Goal: Browse casually

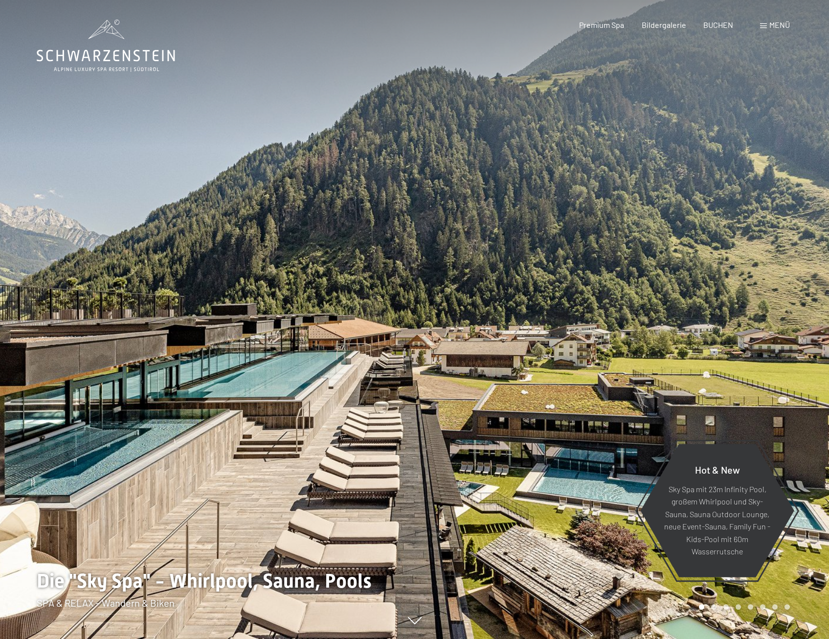
click at [306, 274] on div at bounding box center [207, 319] width 415 height 639
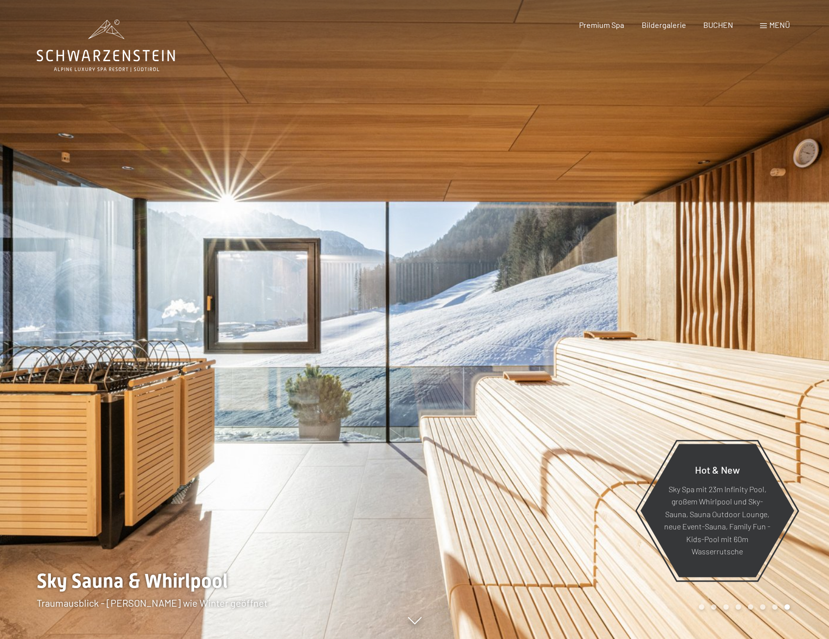
click at [691, 285] on div at bounding box center [622, 319] width 415 height 639
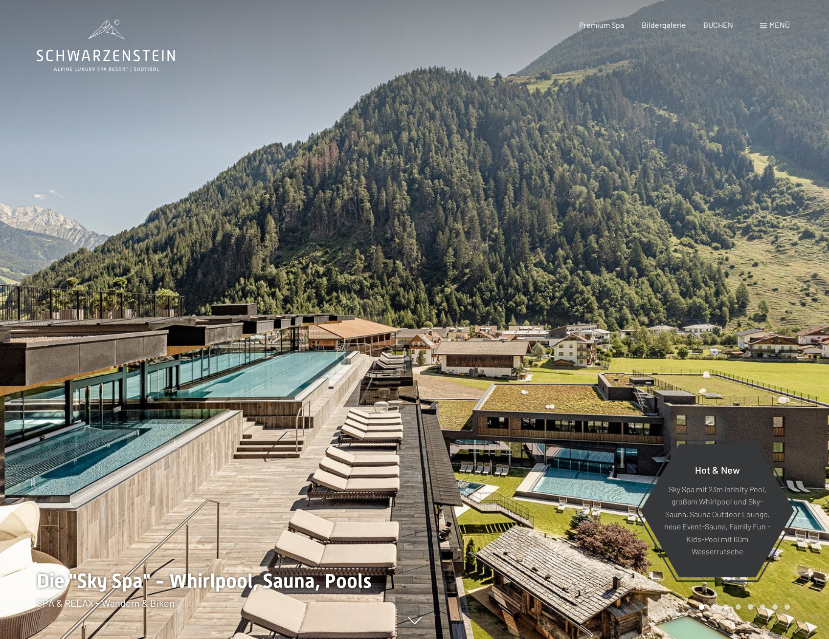
click at [692, 286] on div at bounding box center [622, 319] width 415 height 639
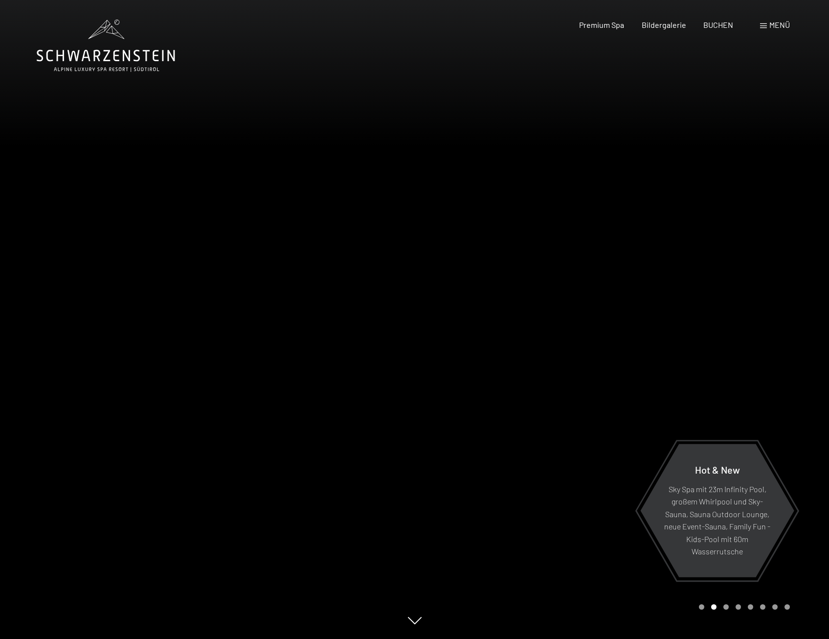
drag, startPoint x: 692, startPoint y: 286, endPoint x: 765, endPoint y: 201, distance: 112.1
click at [765, 201] on div at bounding box center [622, 319] width 415 height 639
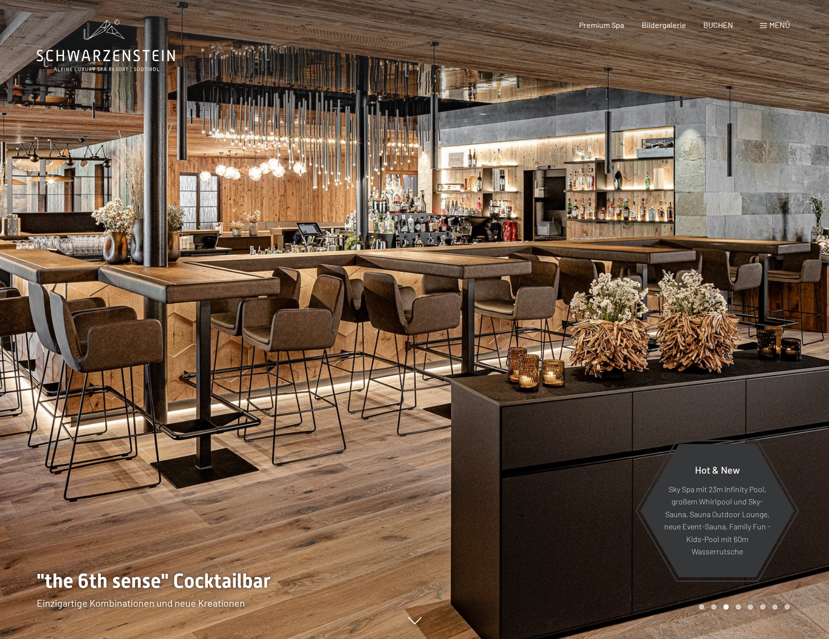
click at [649, 255] on div at bounding box center [622, 319] width 415 height 639
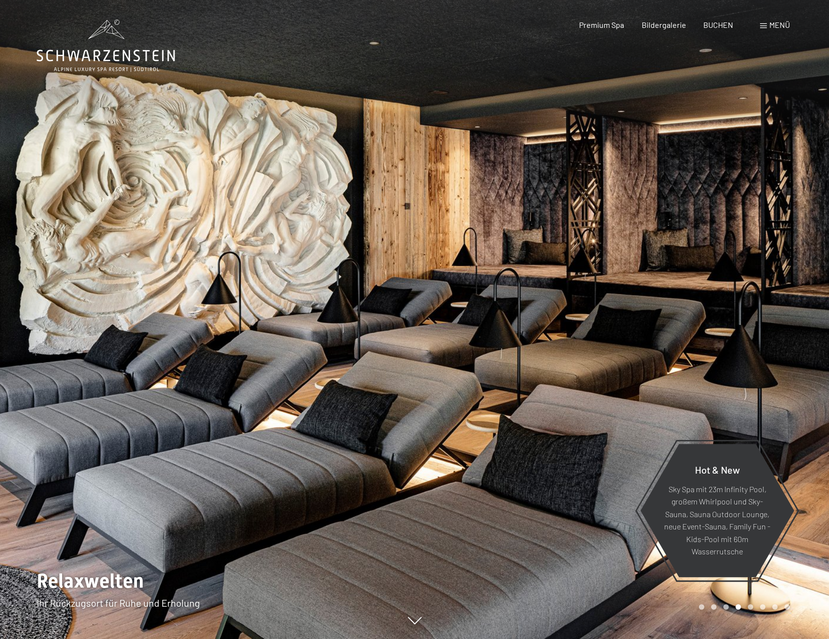
click at [649, 255] on div at bounding box center [622, 319] width 415 height 639
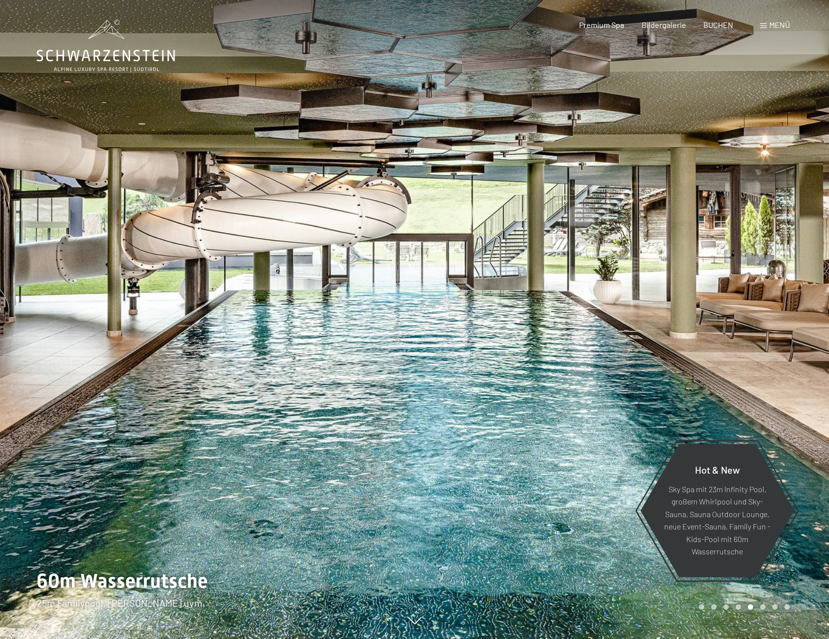
click at [649, 255] on div at bounding box center [622, 319] width 415 height 639
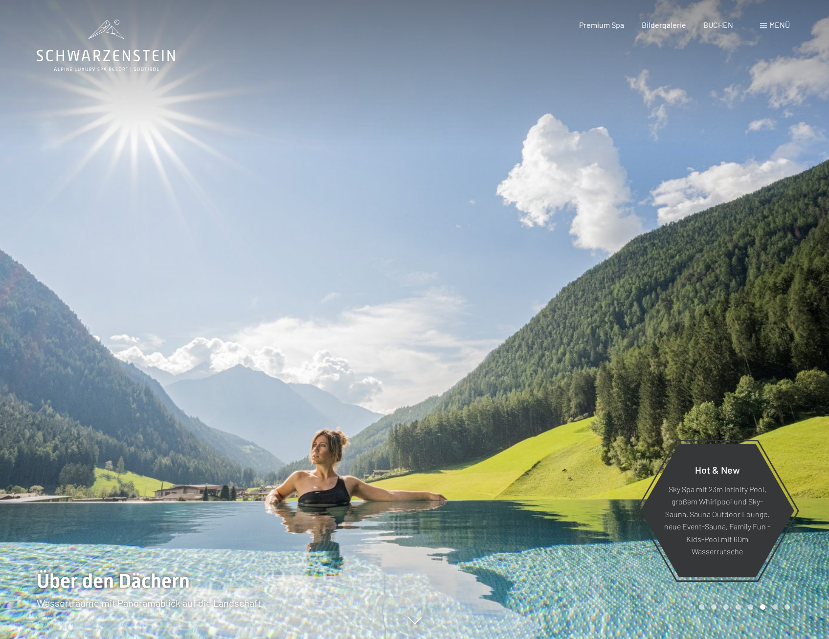
click at [649, 255] on div at bounding box center [622, 319] width 415 height 639
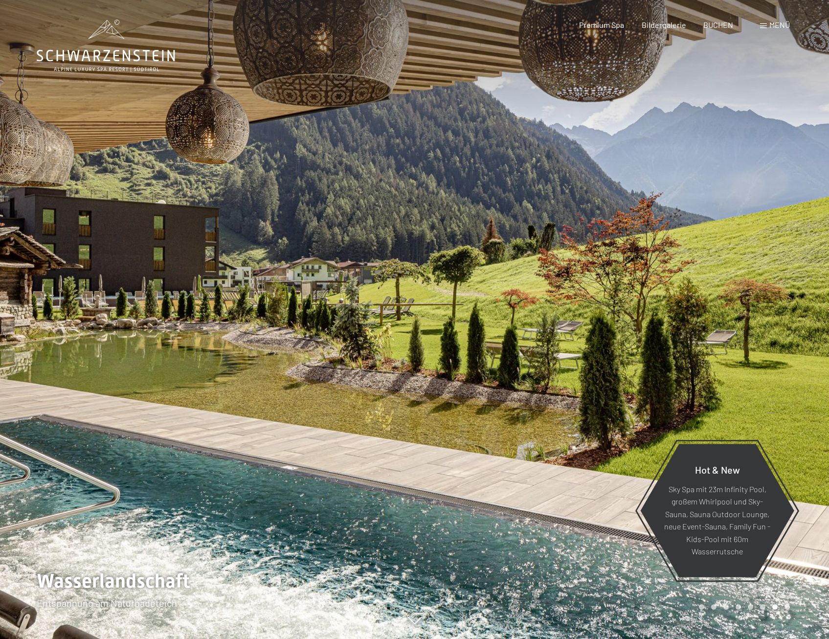
click at [649, 255] on div at bounding box center [622, 319] width 415 height 639
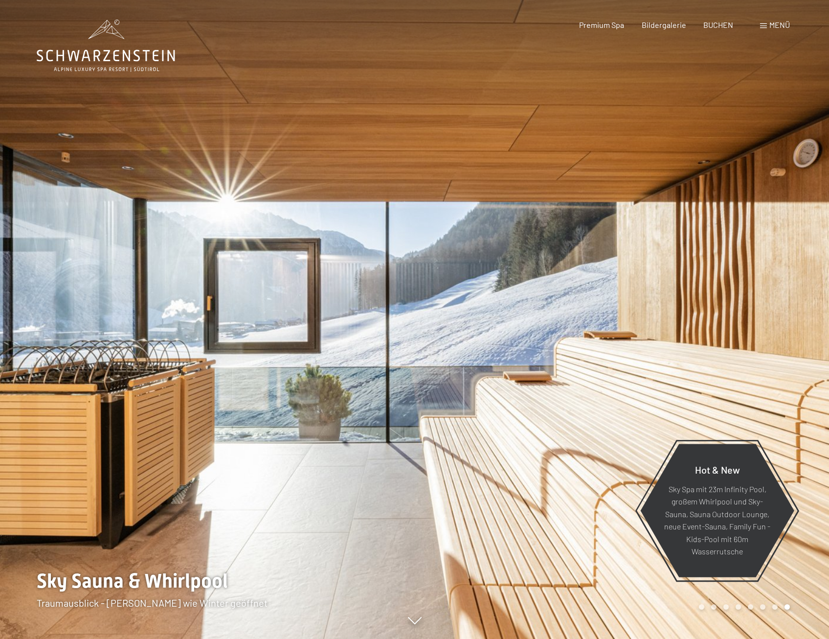
click at [649, 255] on div at bounding box center [622, 319] width 415 height 639
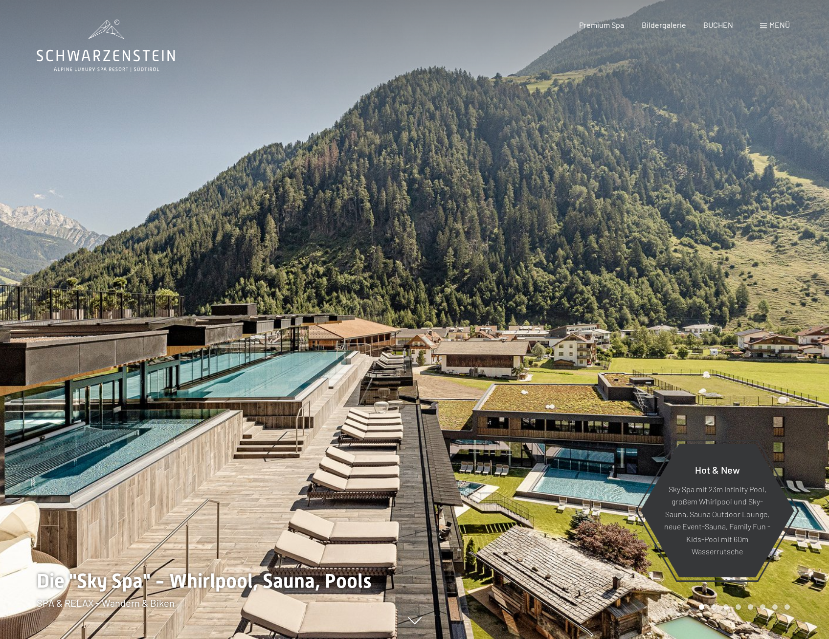
click at [649, 255] on div at bounding box center [622, 319] width 415 height 639
